Goal: Find specific page/section: Find specific page/section

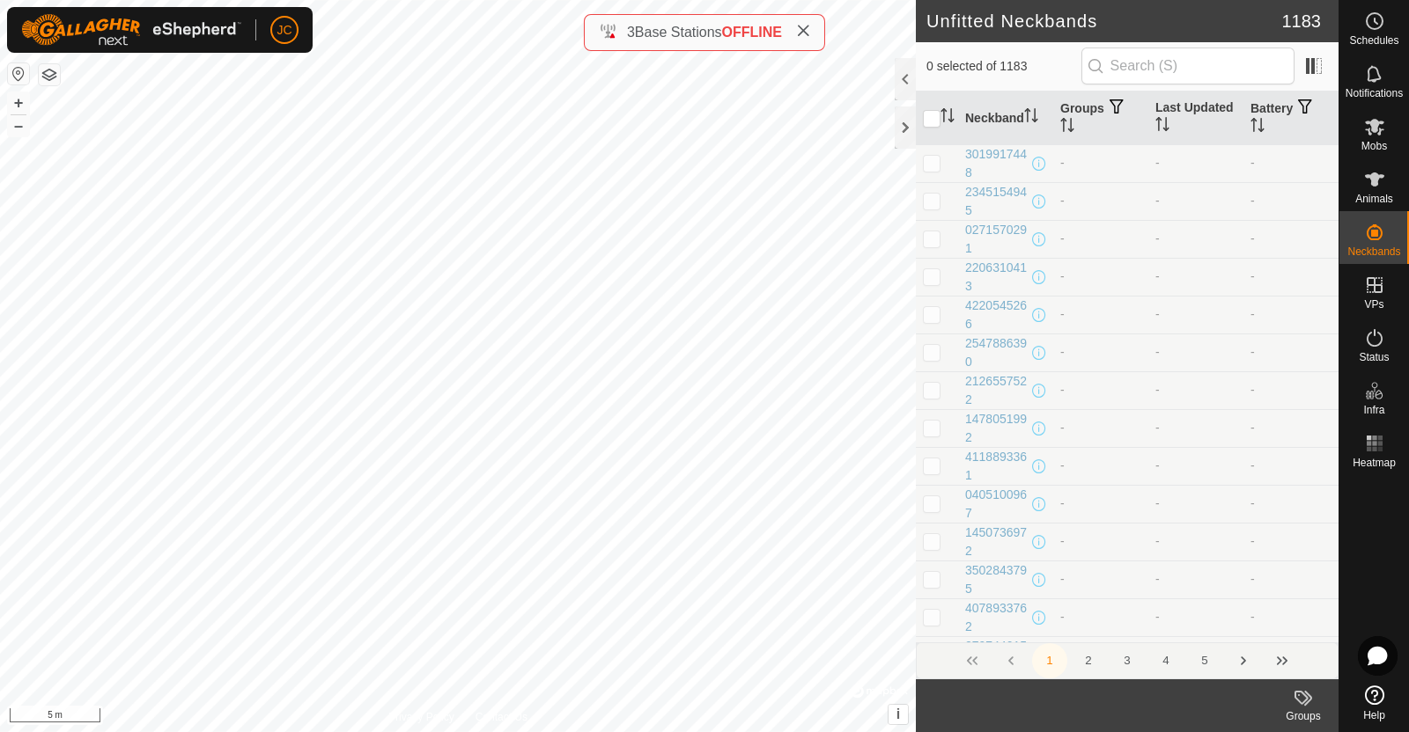
click at [1264, 107] on th "Battery" at bounding box center [1290, 119] width 95 height 54
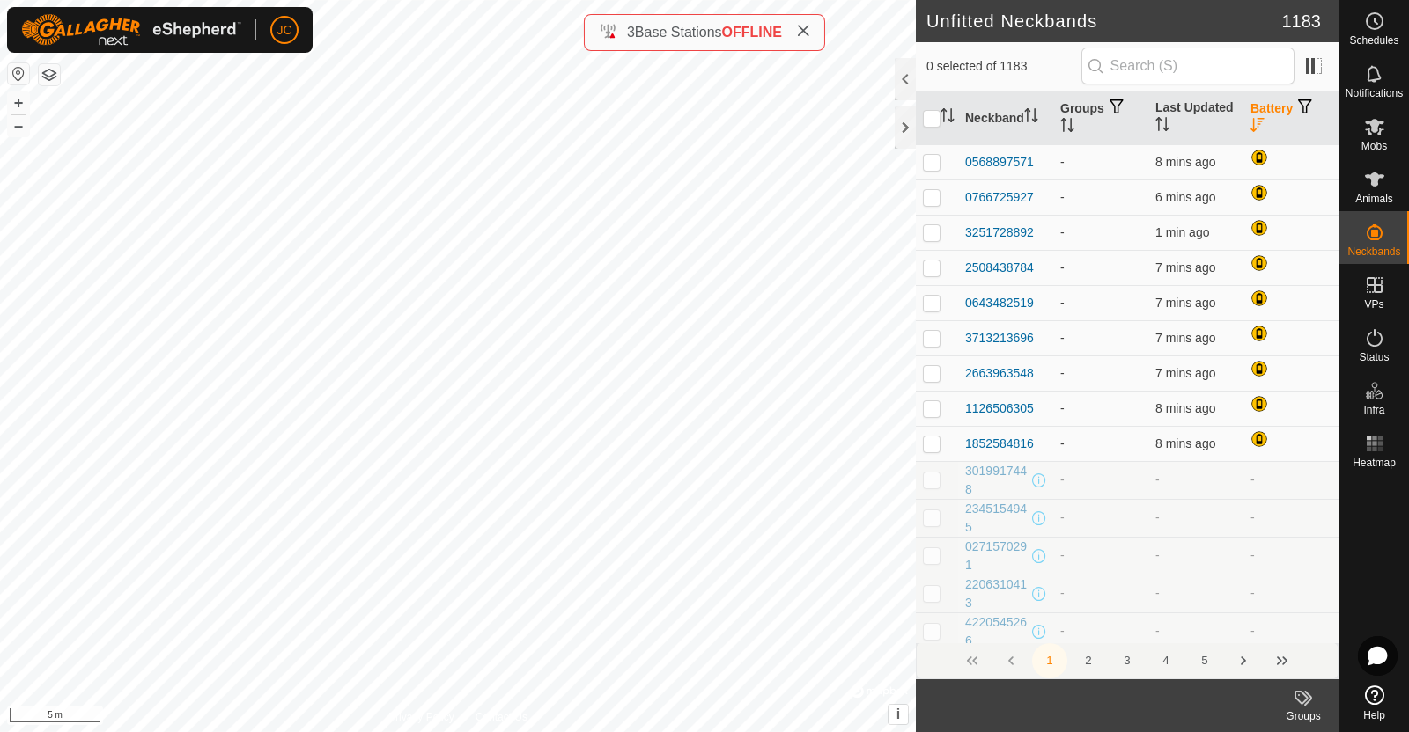
click at [1178, 121] on th "Last Updated" at bounding box center [1195, 119] width 95 height 54
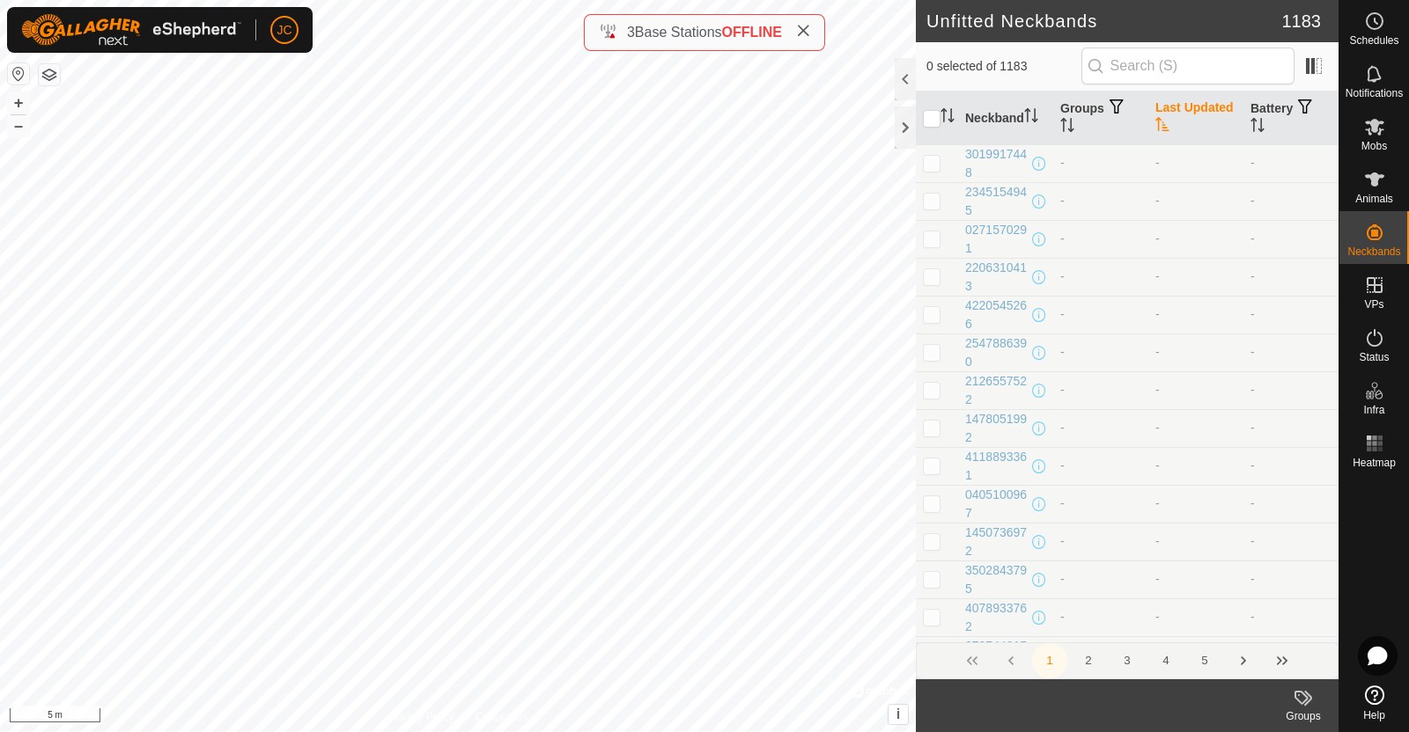
click at [1178, 121] on th "Last Updated" at bounding box center [1195, 119] width 95 height 54
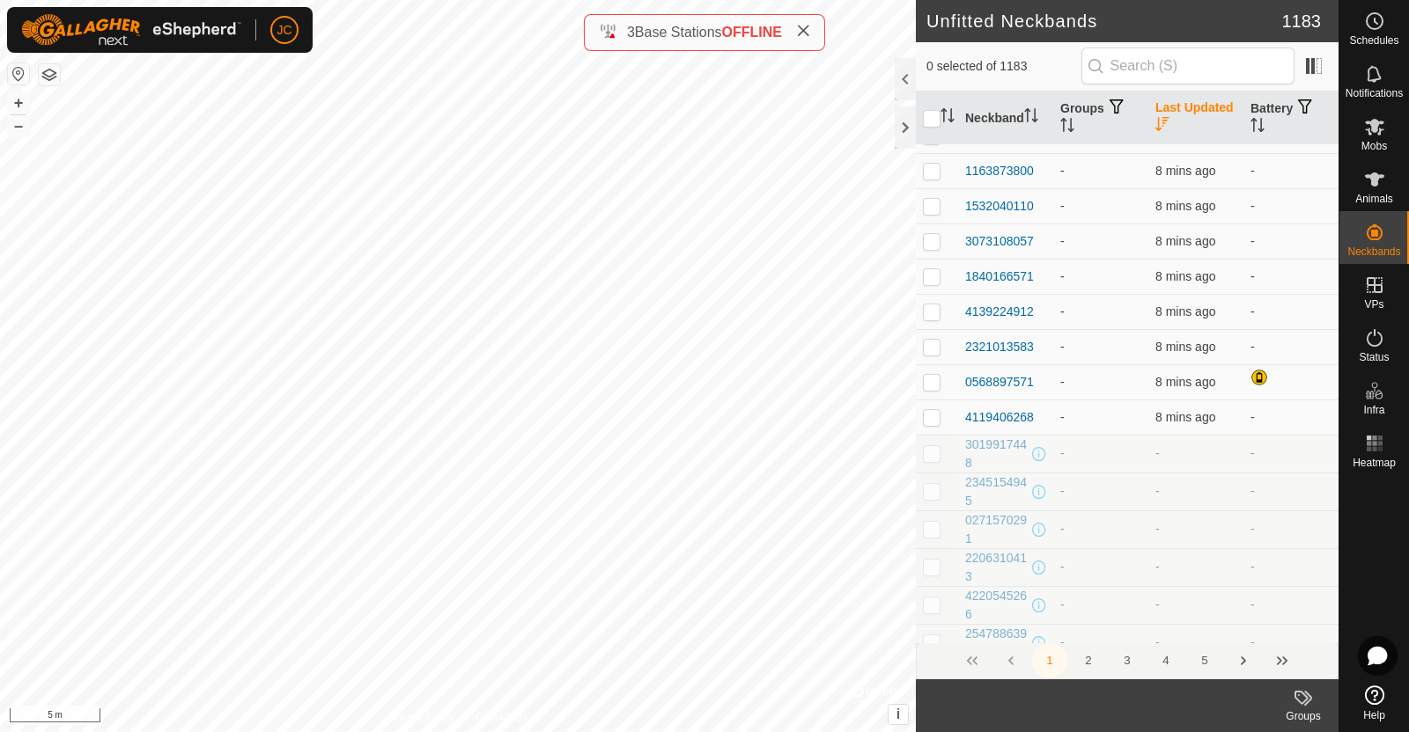
scroll to position [4162, 0]
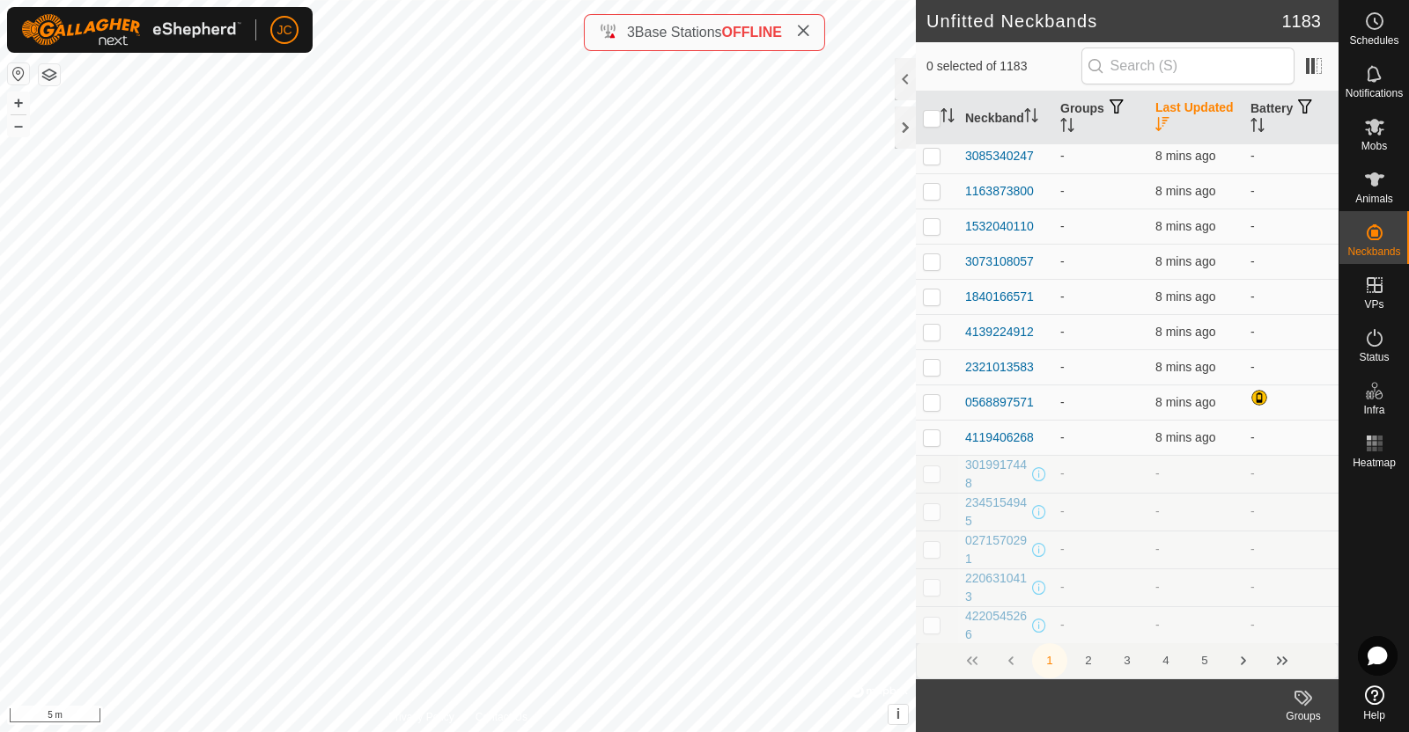
click at [905, 68] on div at bounding box center [904, 79] width 21 height 42
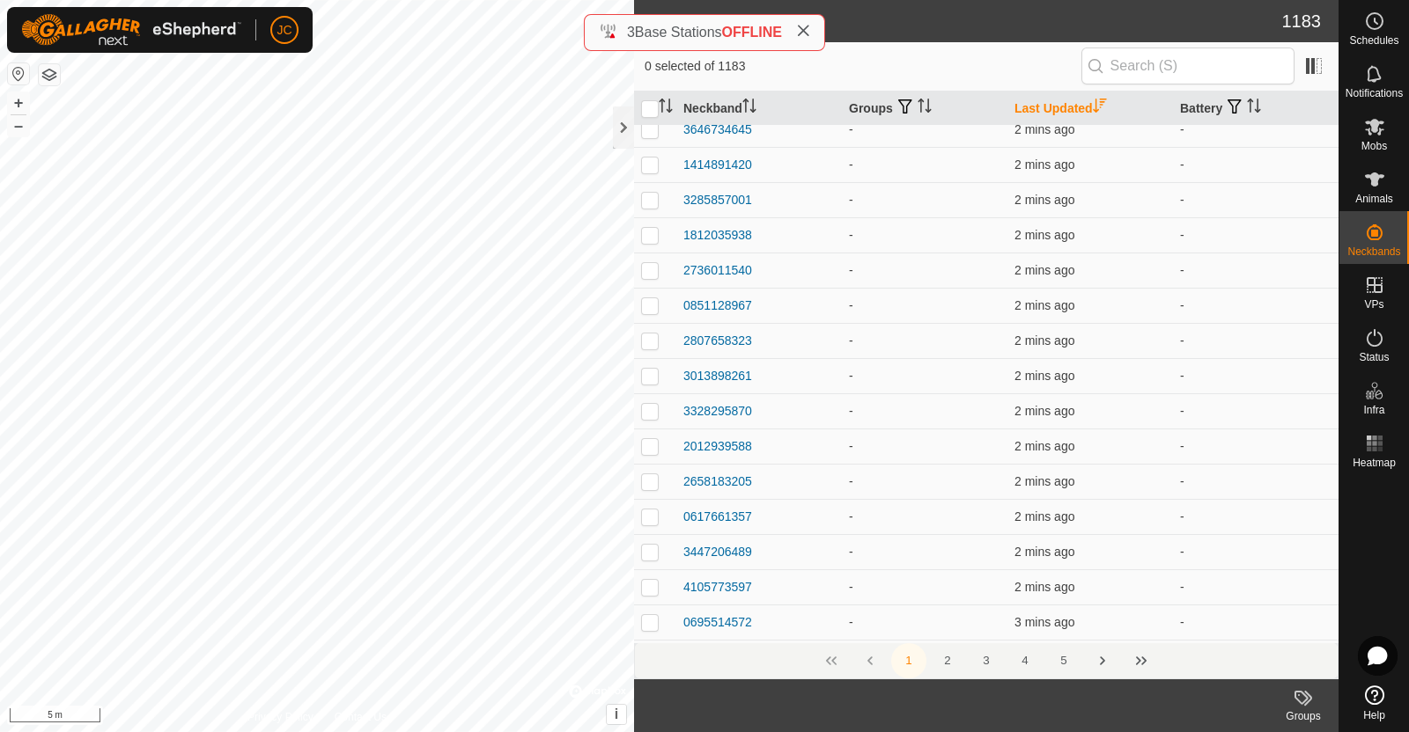
scroll to position [0, 0]
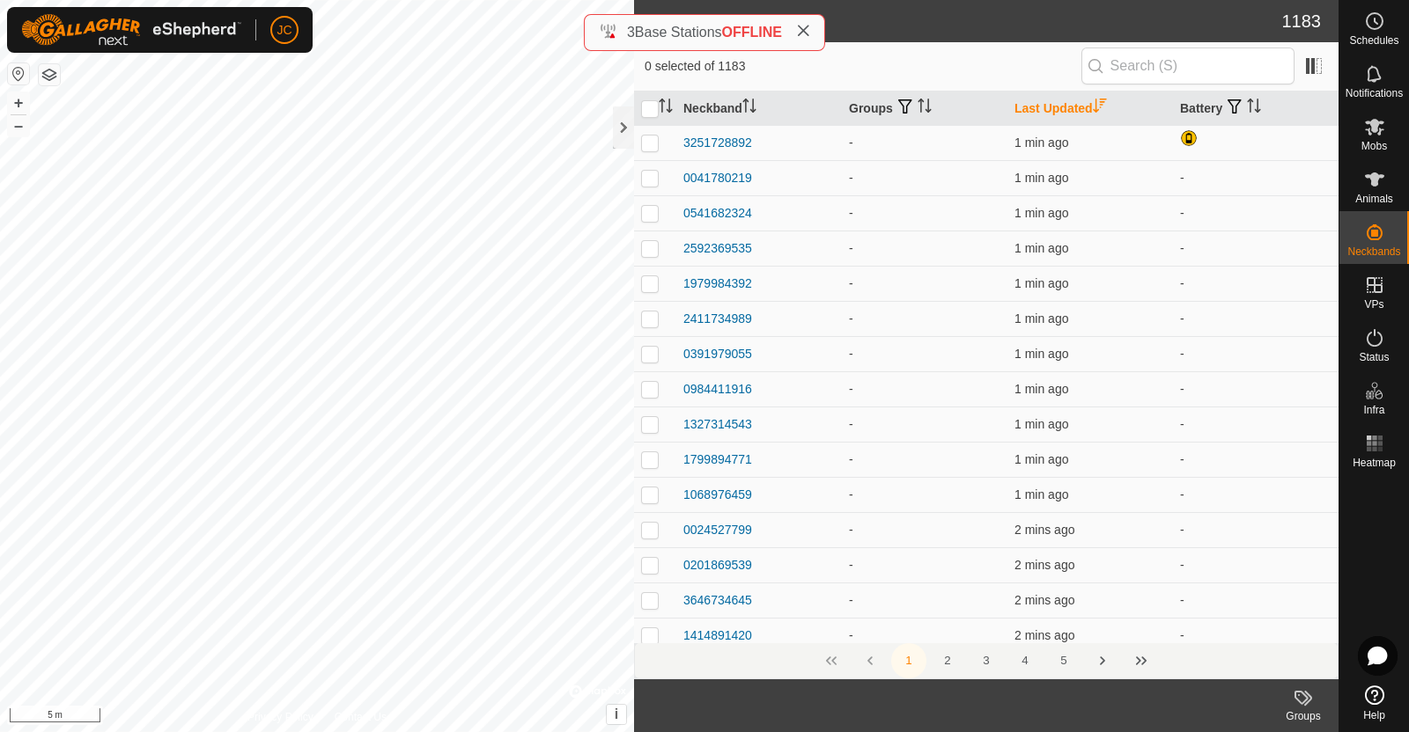
drag, startPoint x: 753, startPoint y: 436, endPoint x: 681, endPoint y: 140, distance: 304.5
click at [679, 141] on td "3251728892" at bounding box center [759, 142] width 166 height 35
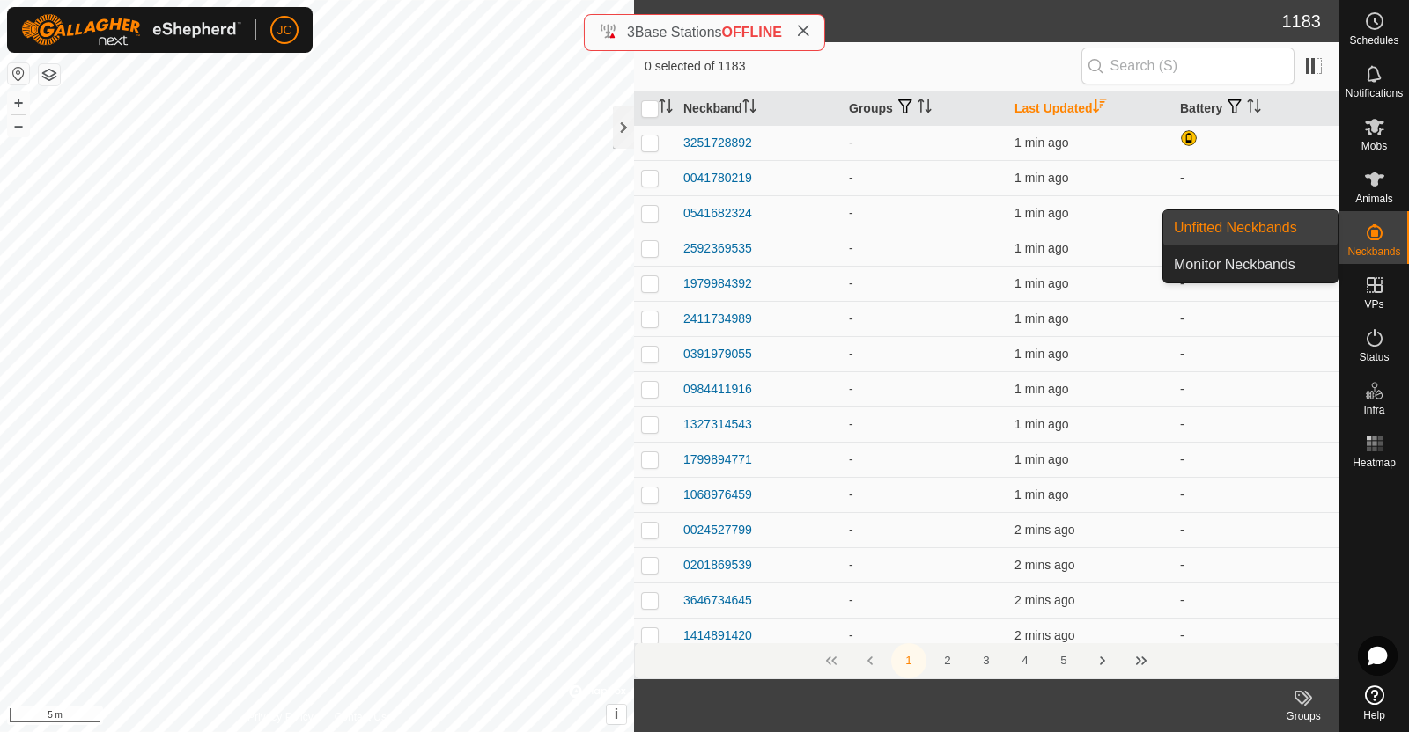
click at [1286, 270] on link "Monitor Neckbands" at bounding box center [1250, 264] width 174 height 35
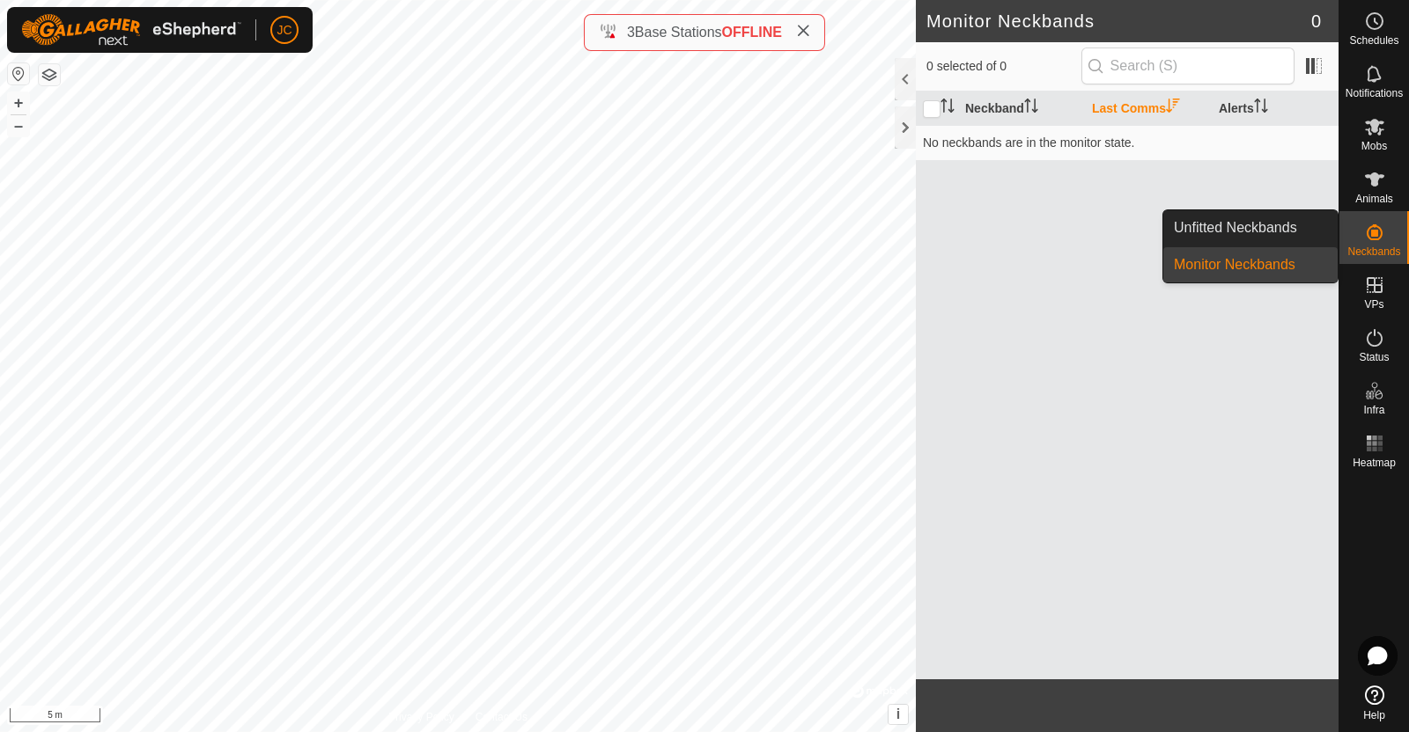
click at [1285, 218] on link "Unfitted Neckbands" at bounding box center [1250, 227] width 174 height 35
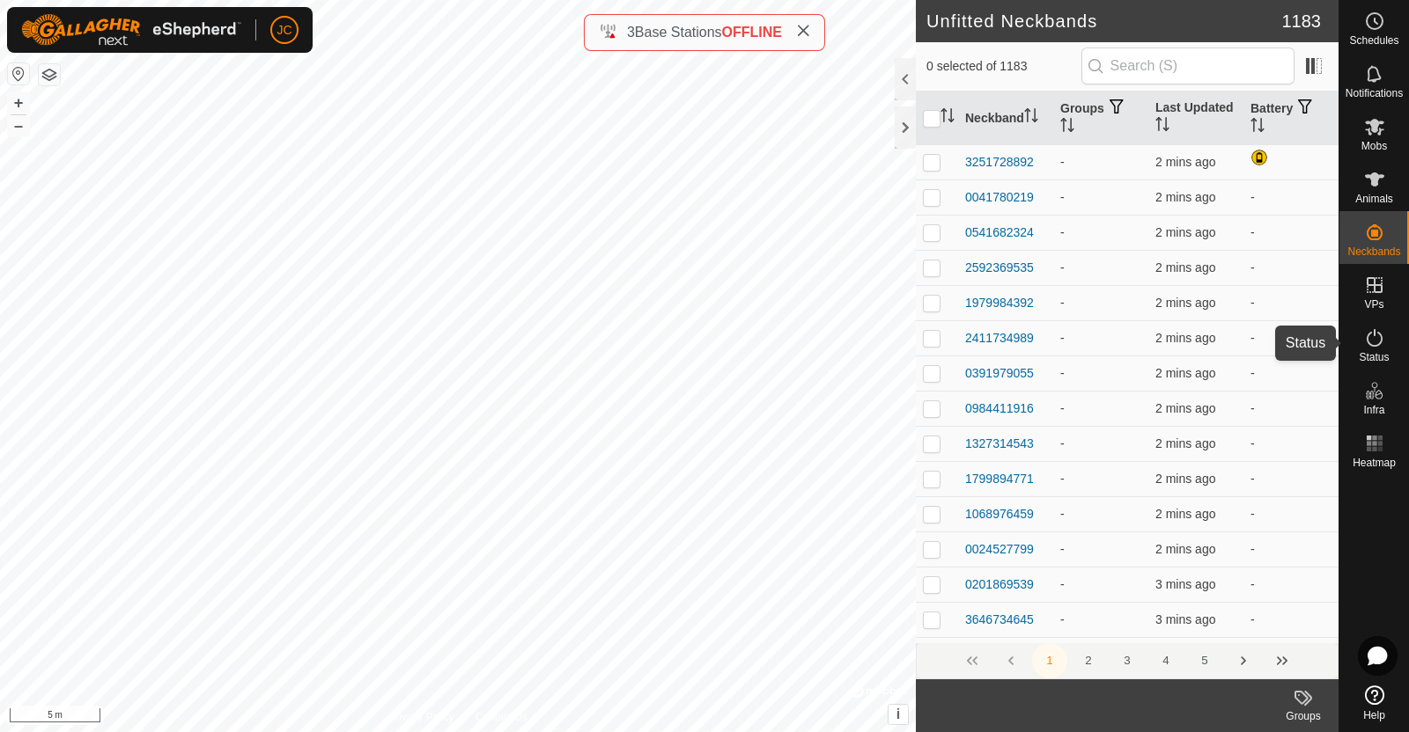
click at [1380, 342] on icon at bounding box center [1374, 338] width 16 height 18
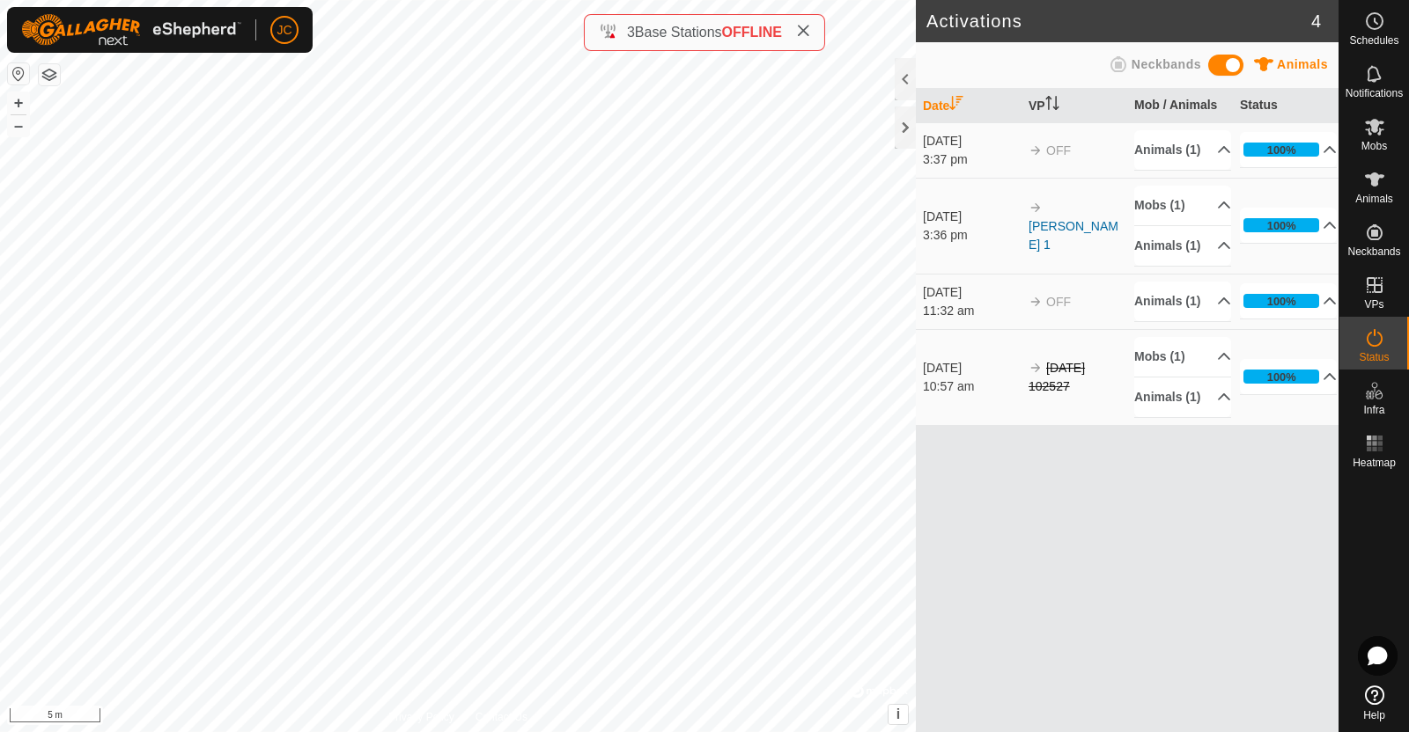
click at [1380, 342] on icon at bounding box center [1374, 338] width 16 height 18
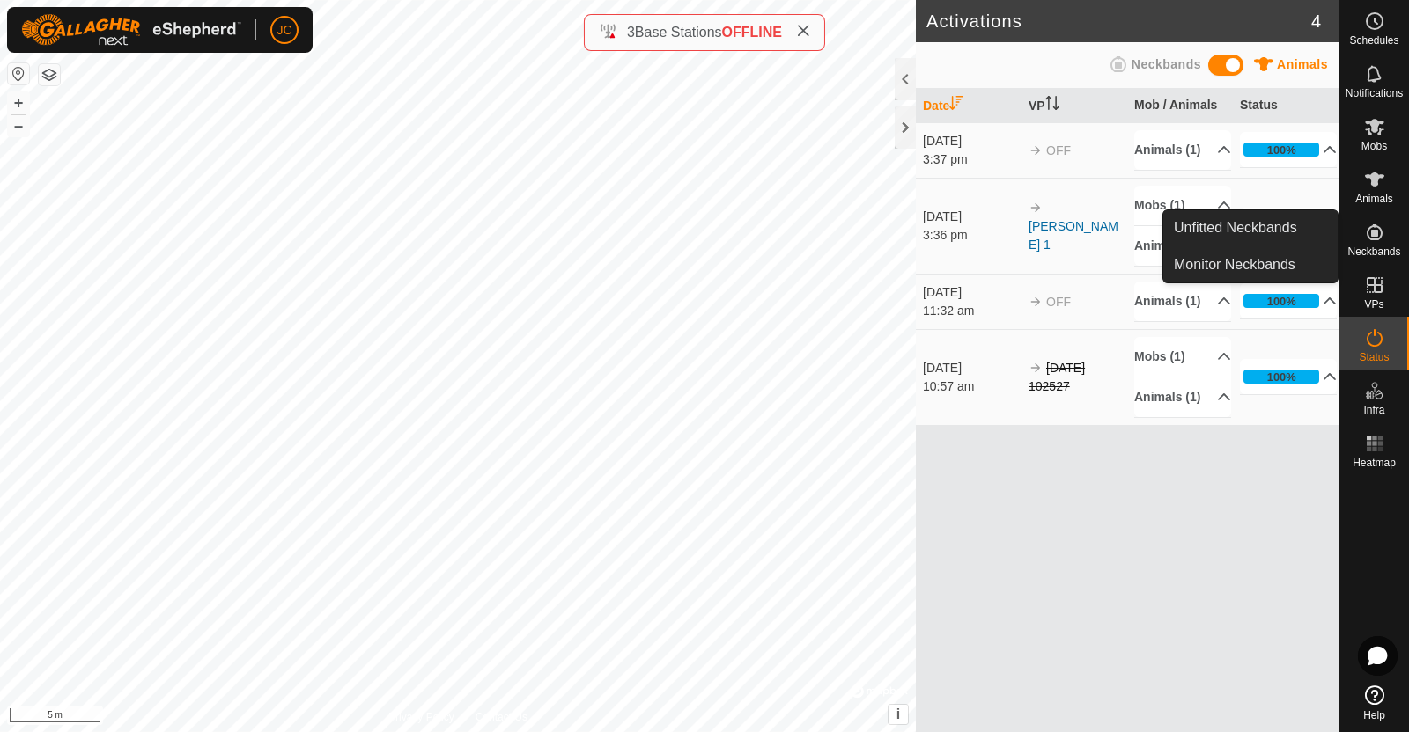
click at [1306, 226] on link "Unfitted Neckbands" at bounding box center [1250, 227] width 174 height 35
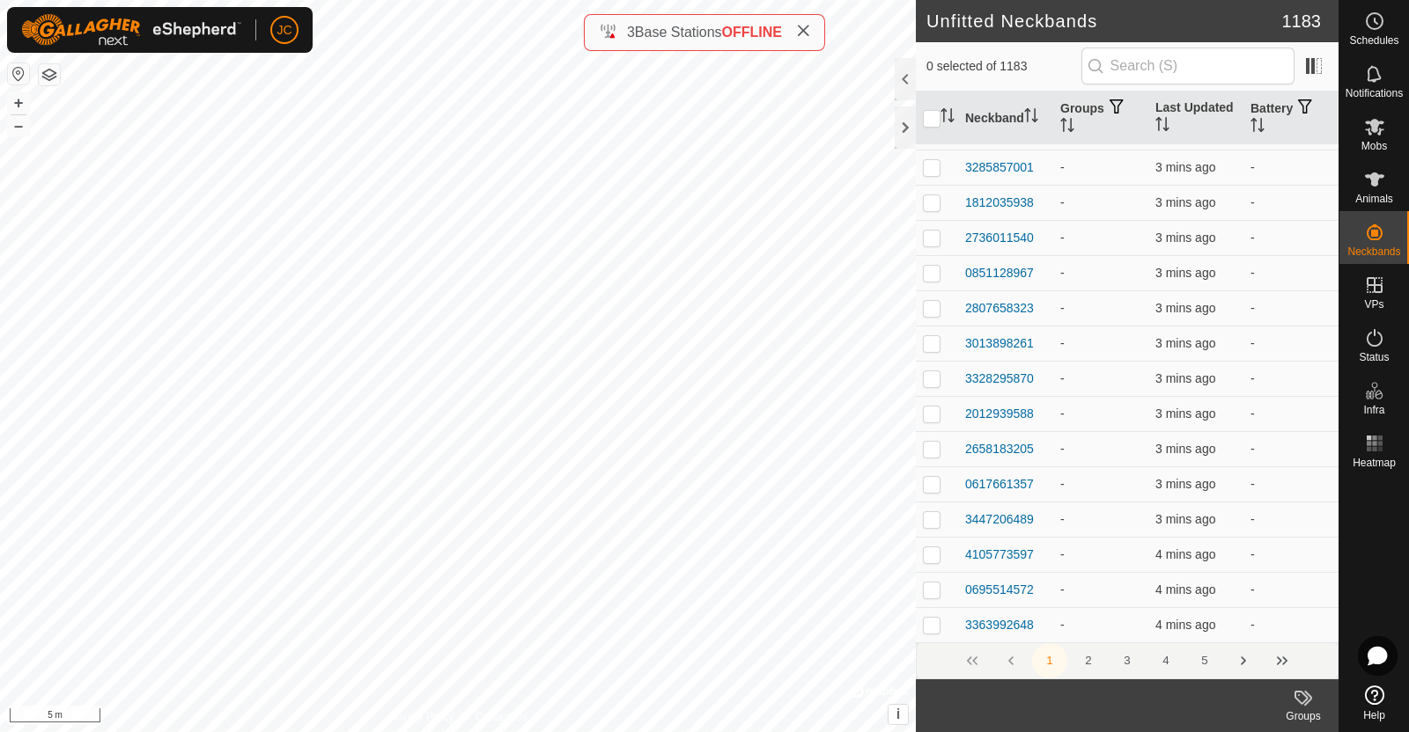
scroll to position [519, 0]
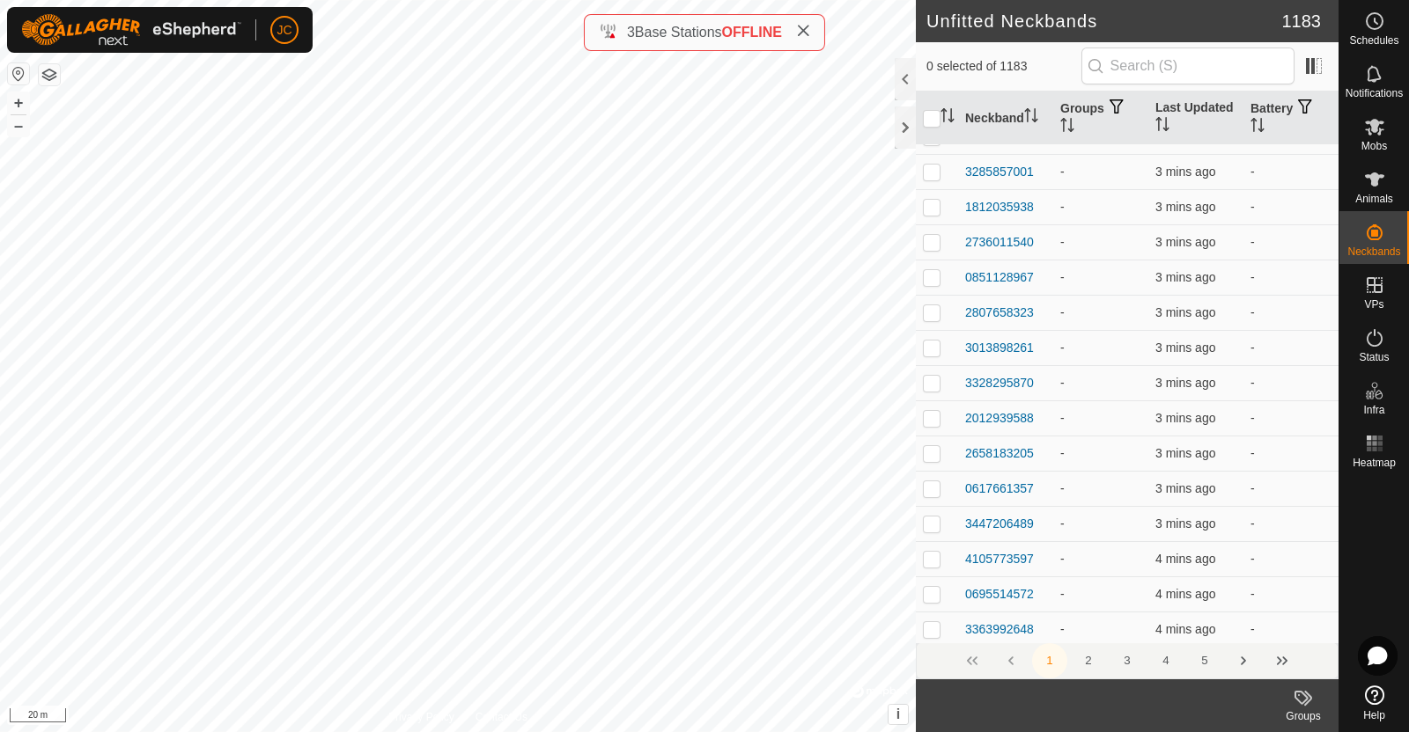
click at [907, 129] on div at bounding box center [904, 128] width 21 height 42
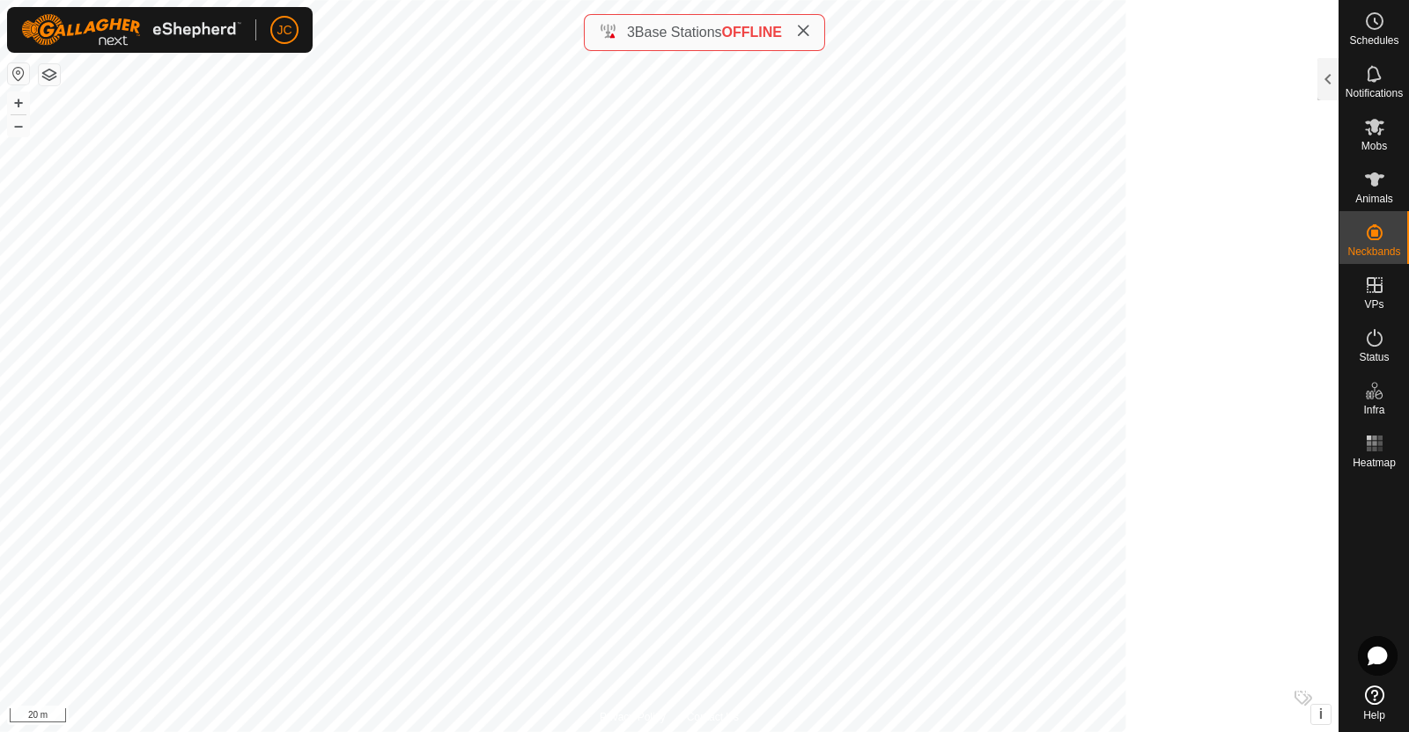
scroll to position [2566, 0]
click at [18, 124] on button "–" at bounding box center [18, 125] width 21 height 21
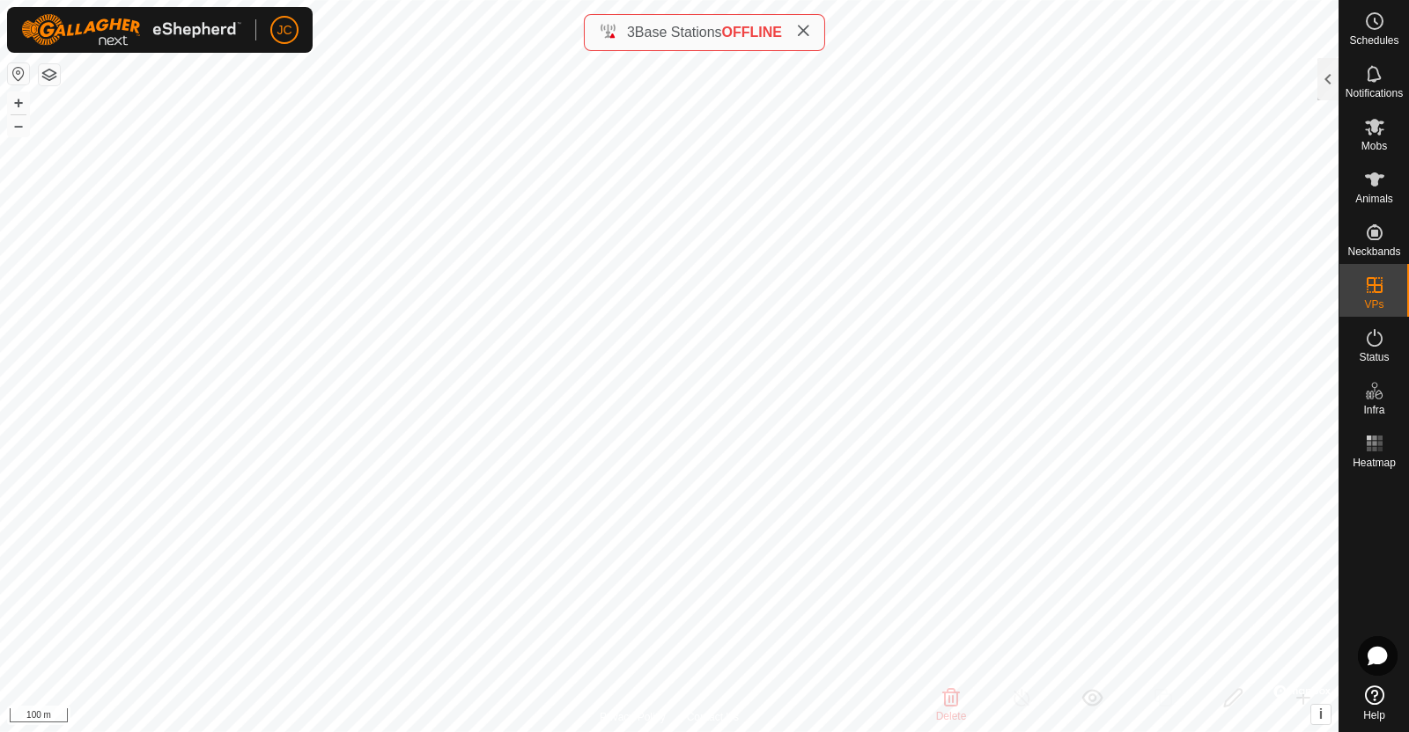
checkbox input "false"
checkbox input "true"
checkbox input "false"
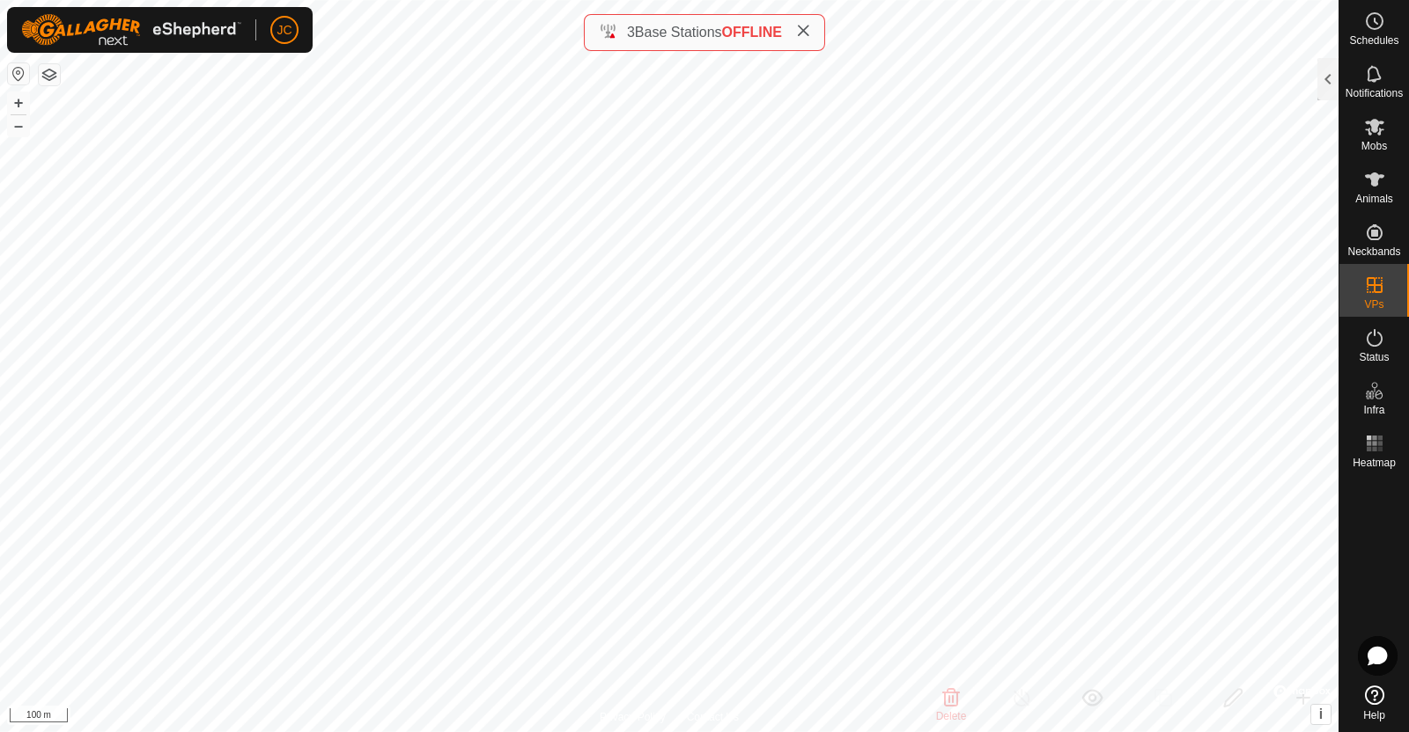
checkbox input "true"
checkbox input "false"
checkbox input "true"
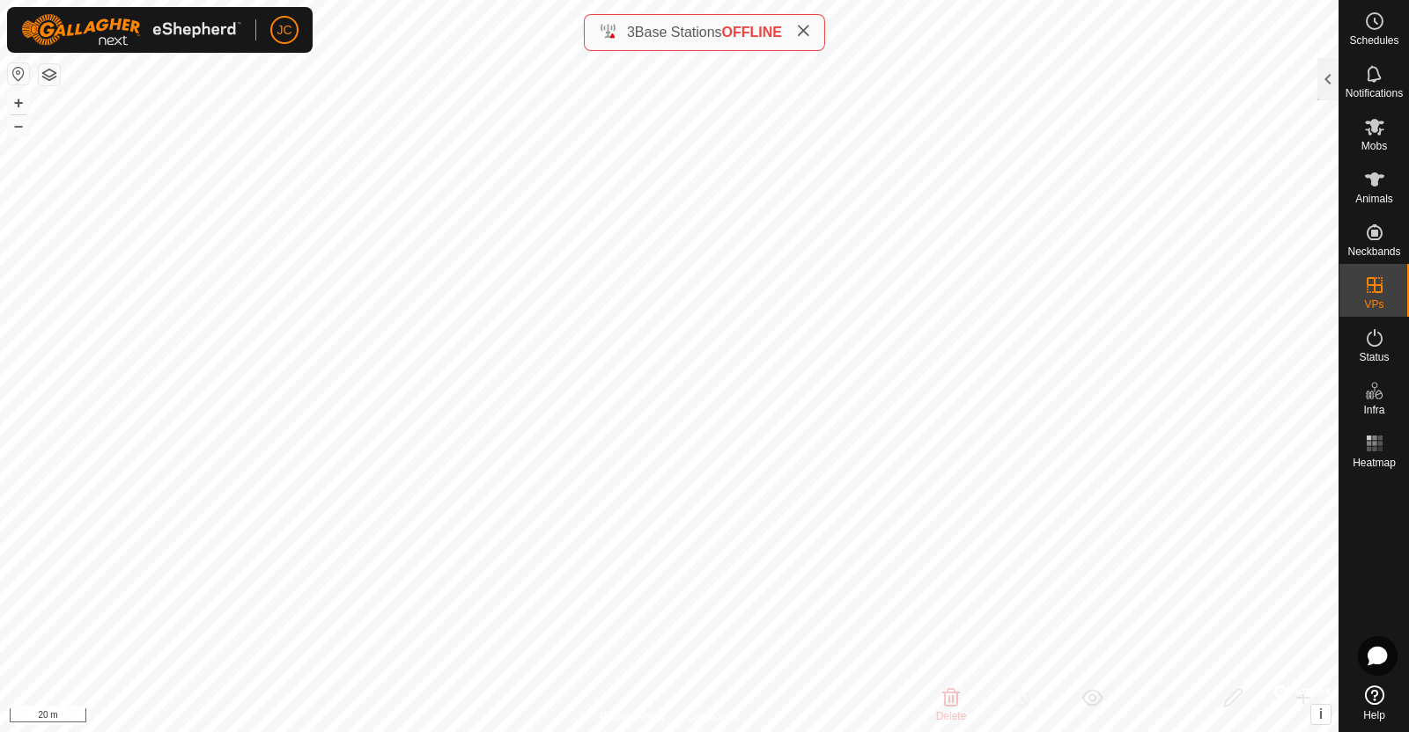
checkbox input "true"
checkbox input "false"
checkbox input "true"
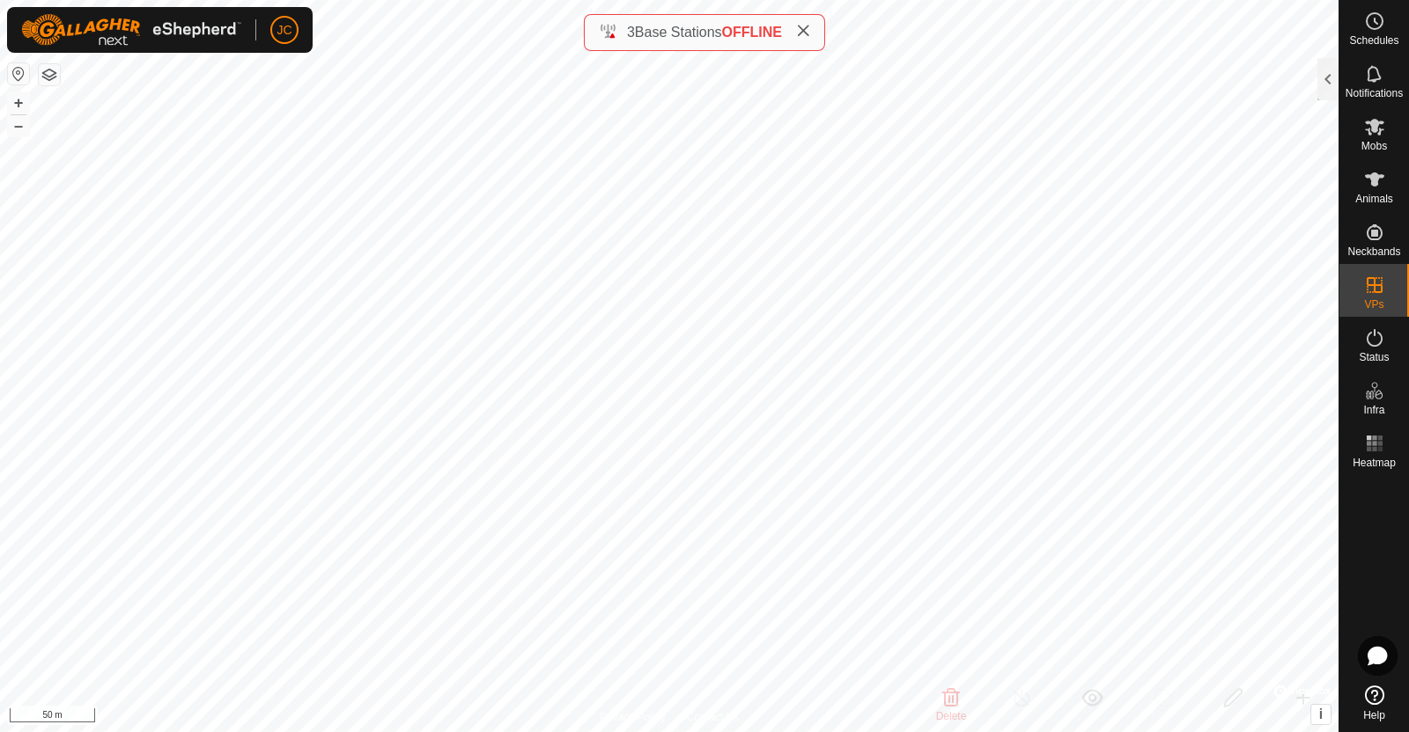
checkbox input "true"
checkbox input "false"
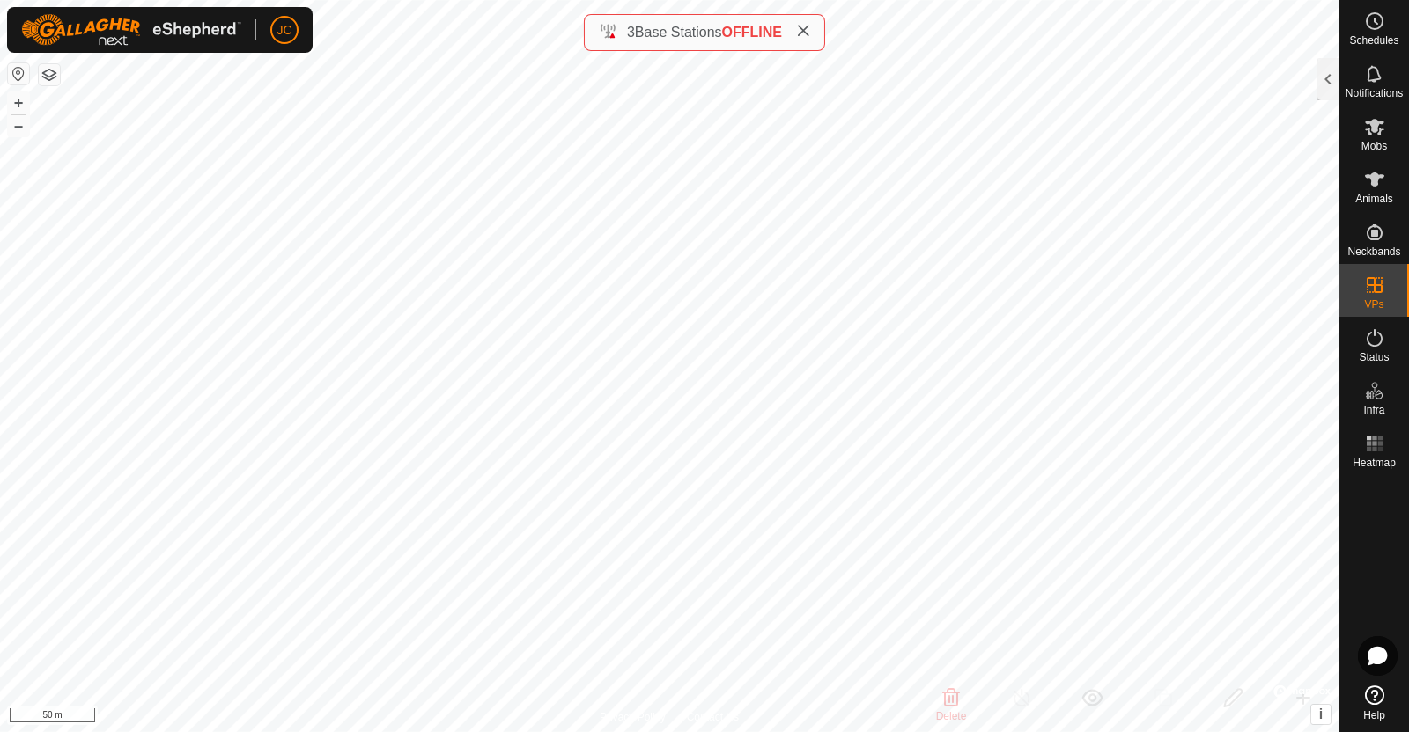
checkbox input "true"
checkbox input "false"
checkbox input "true"
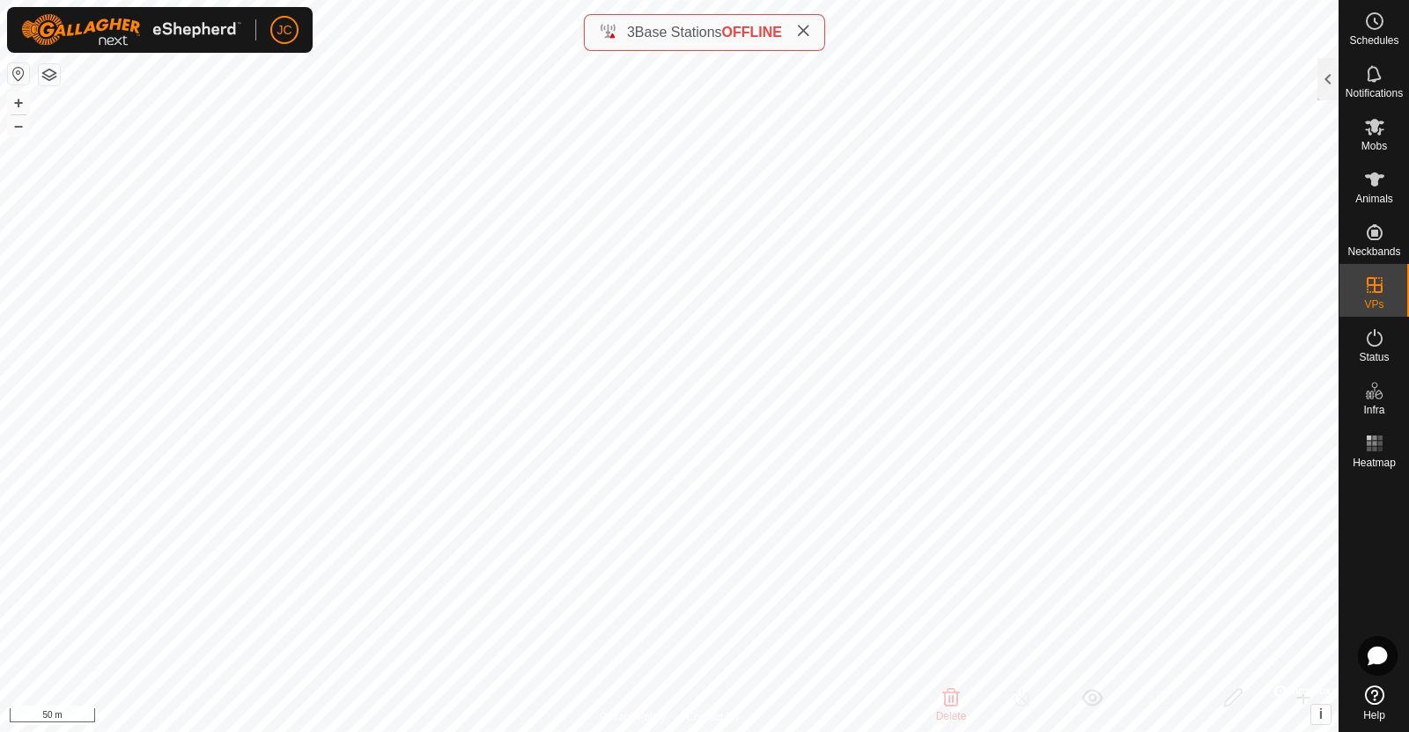
checkbox input "true"
checkbox input "false"
checkbox input "true"
checkbox input "false"
checkbox input "true"
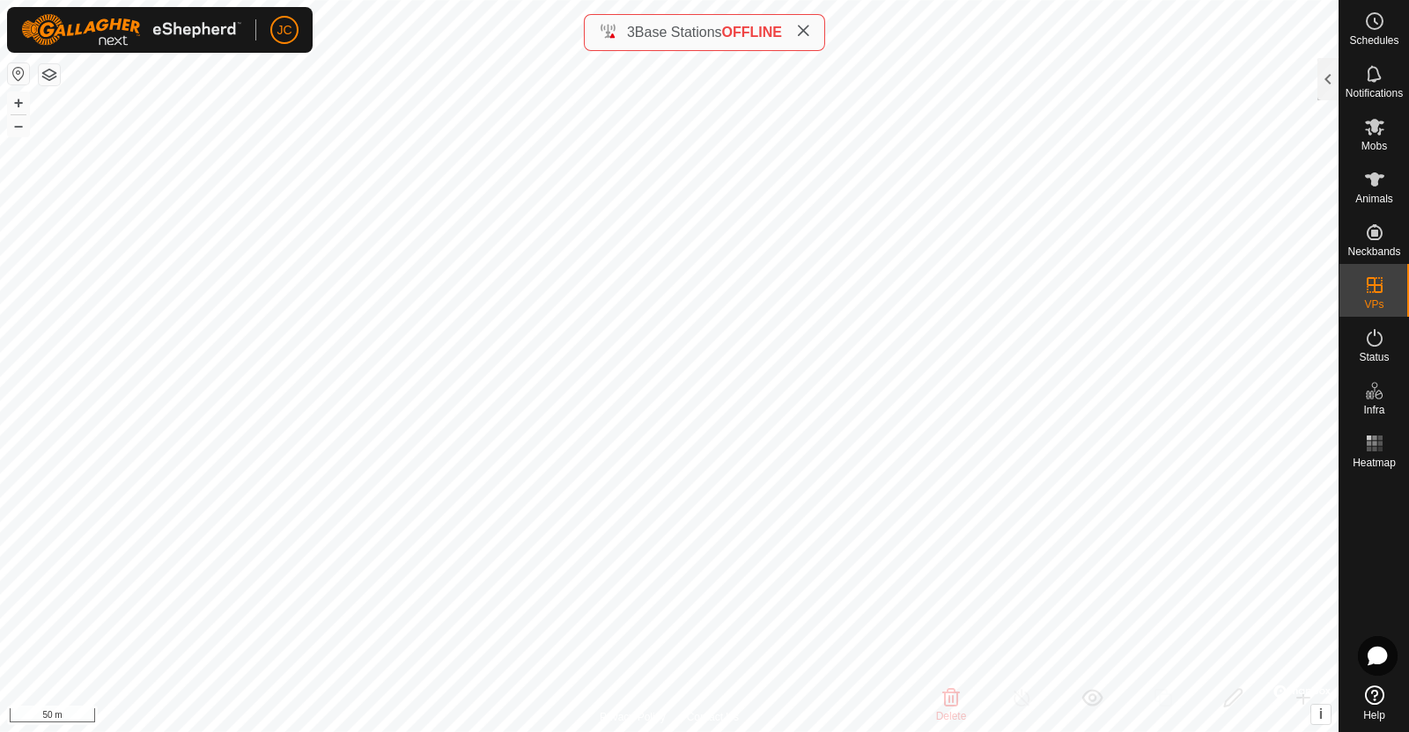
checkbox input "false"
checkbox input "true"
checkbox input "false"
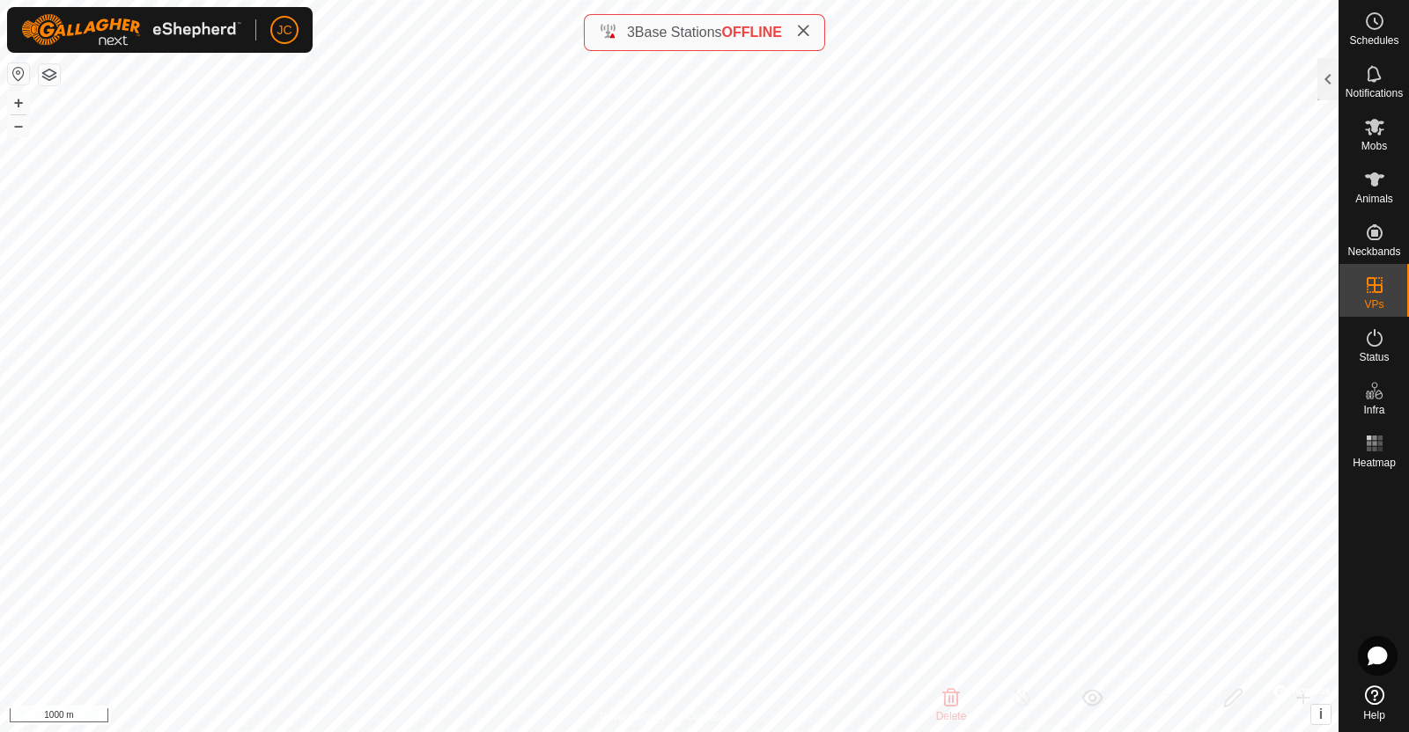
checkbox input "false"
checkbox input "true"
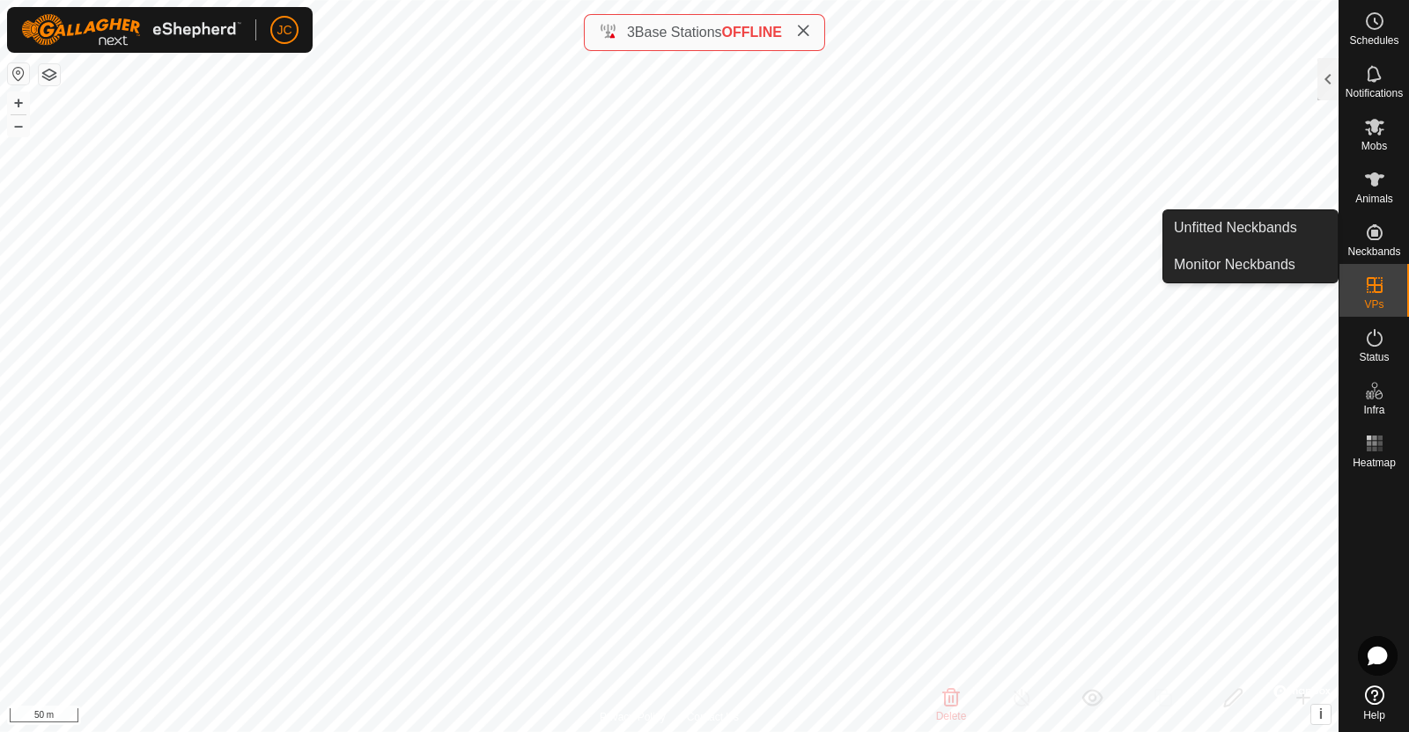
click at [1377, 239] on icon at bounding box center [1374, 232] width 16 height 16
click at [1280, 236] on link "Unfitted Neckbands" at bounding box center [1250, 227] width 174 height 35
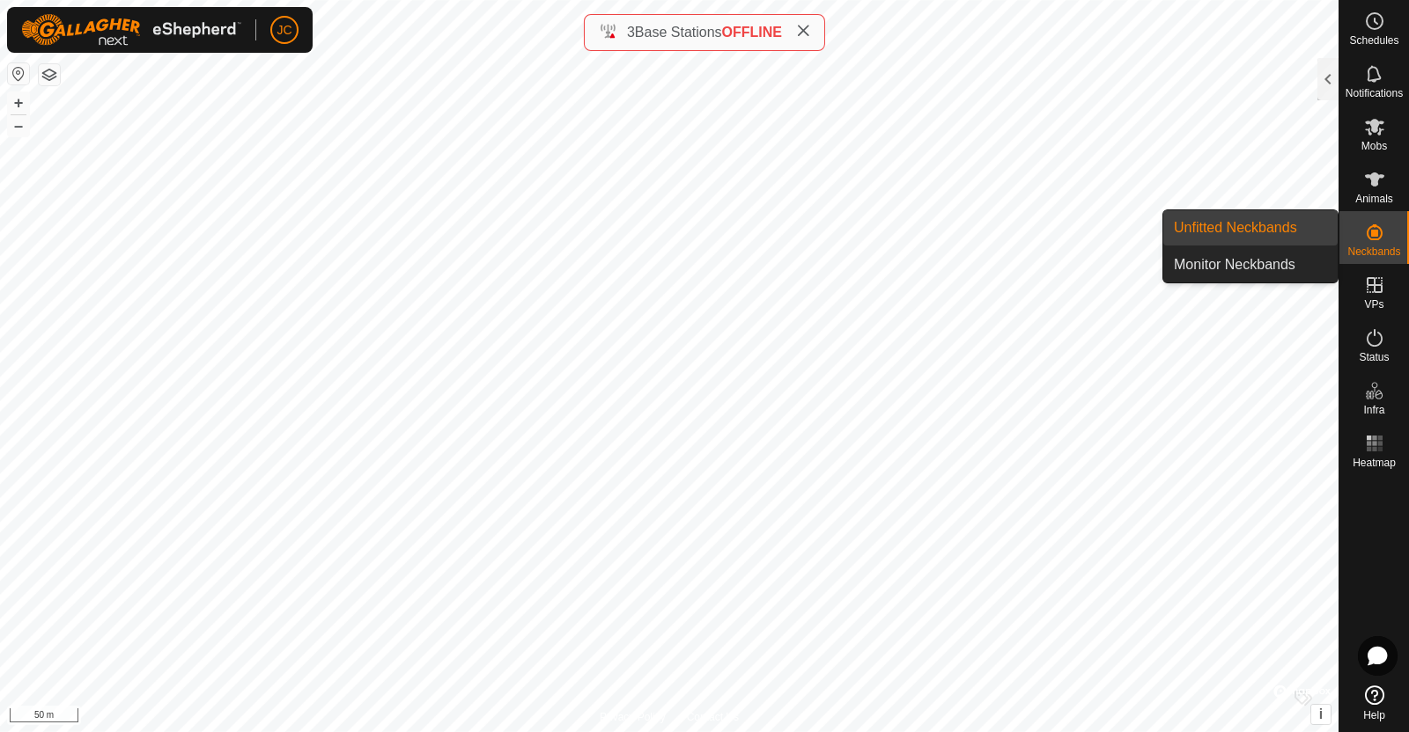
click at [1280, 236] on link "Unfitted Neckbands" at bounding box center [1250, 227] width 174 height 35
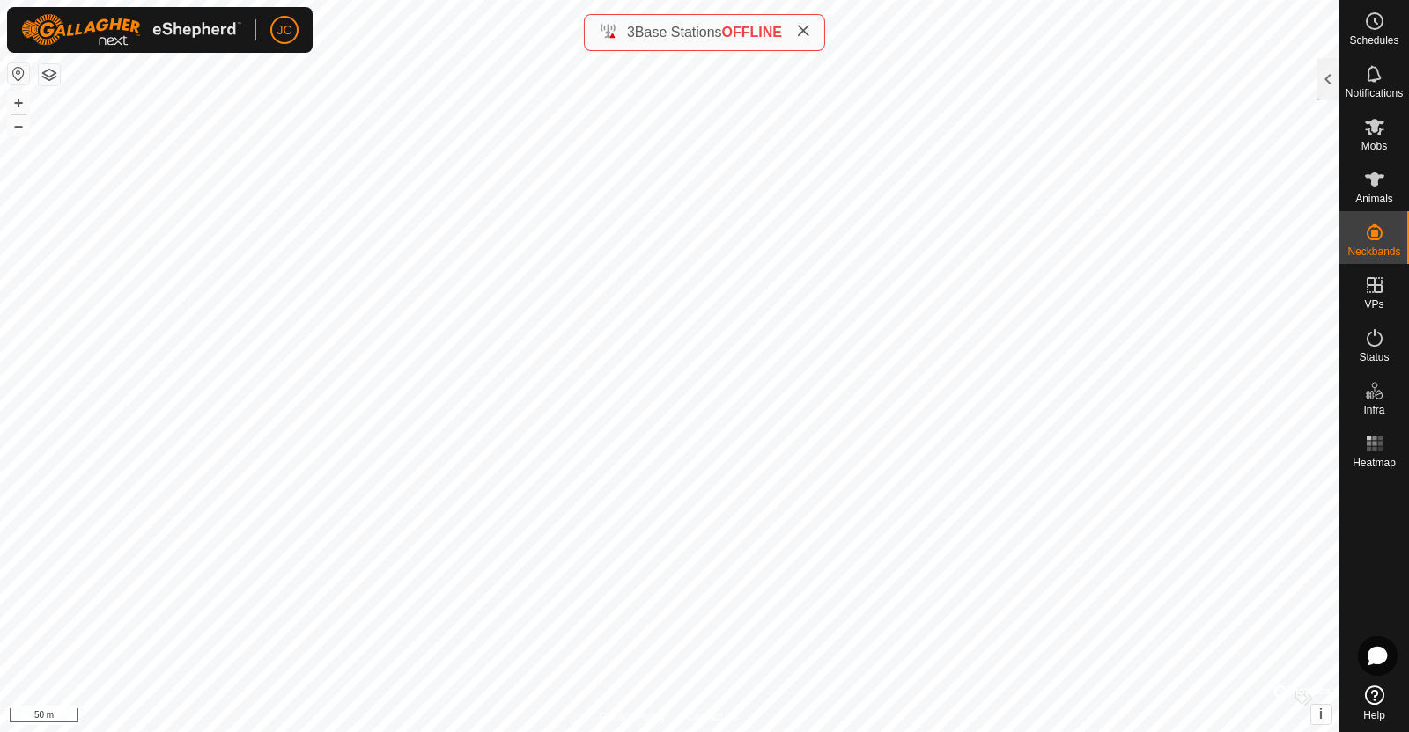
click at [1327, 85] on div at bounding box center [1327, 79] width 21 height 42
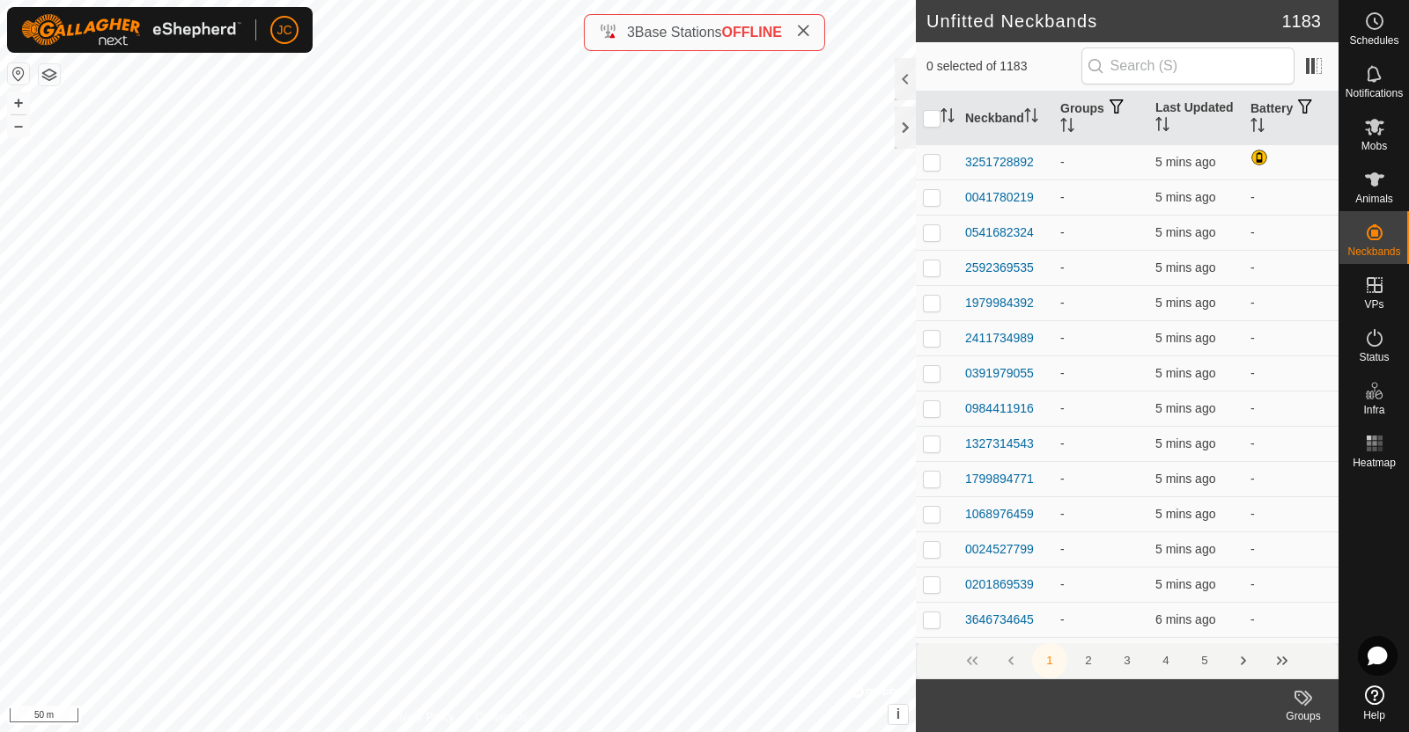
click at [1256, 112] on th "Battery" at bounding box center [1290, 119] width 95 height 54
